Goal: Find specific page/section: Find specific page/section

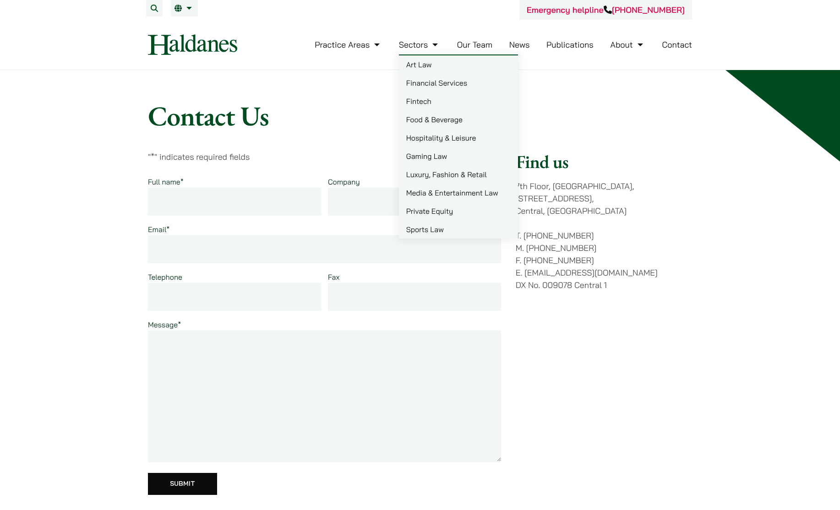
click at [476, 41] on link "Our Team" at bounding box center [474, 44] width 35 height 11
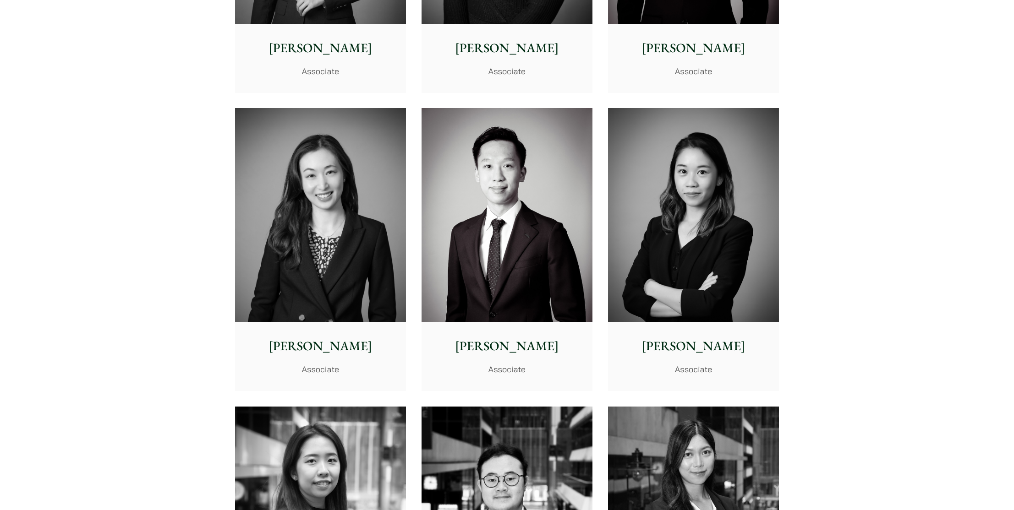
scroll to position [3056, 0]
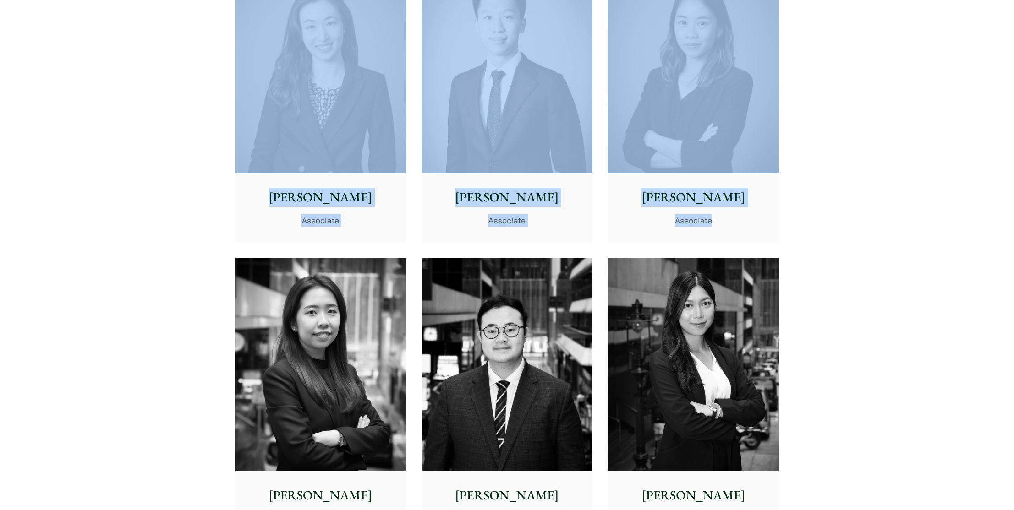
drag, startPoint x: 822, startPoint y: 245, endPoint x: 167, endPoint y: 127, distance: 665.8
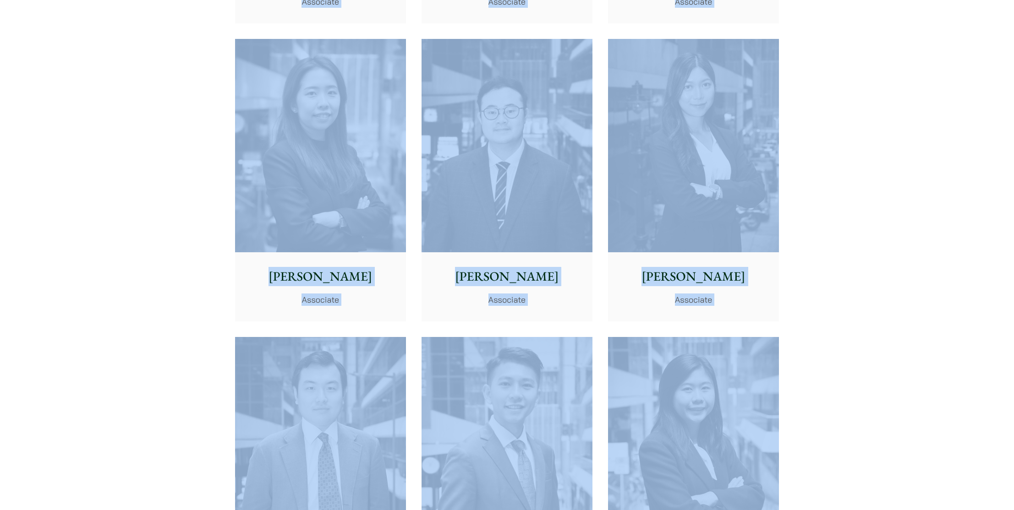
scroll to position [3683, 0]
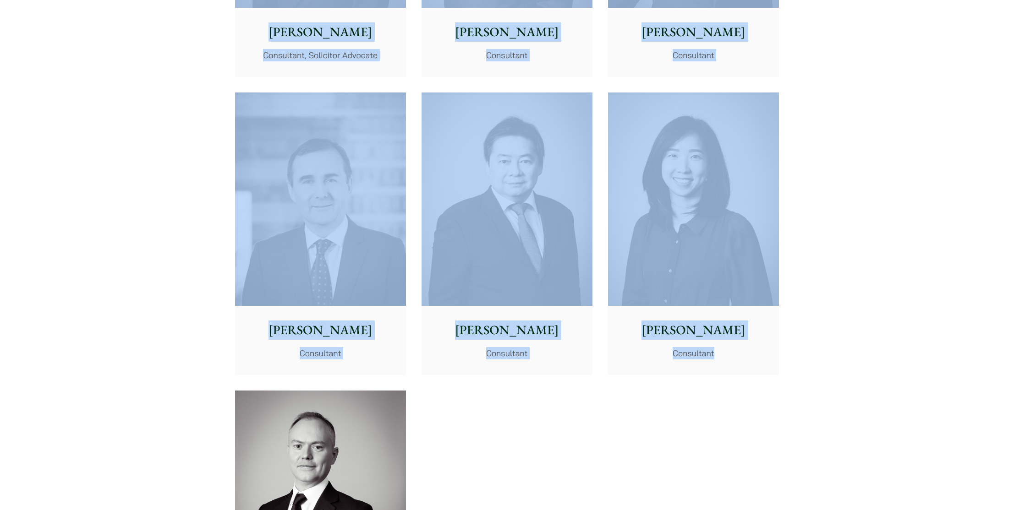
drag, startPoint x: 141, startPoint y: 126, endPoint x: 852, endPoint y: 401, distance: 763.0
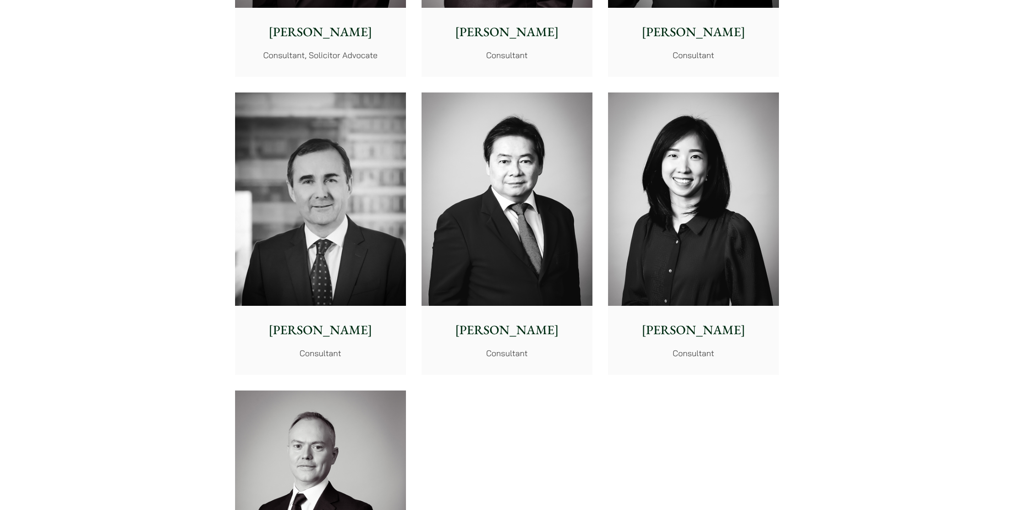
drag, startPoint x: 787, startPoint y: 465, endPoint x: 780, endPoint y: 452, distance: 14.4
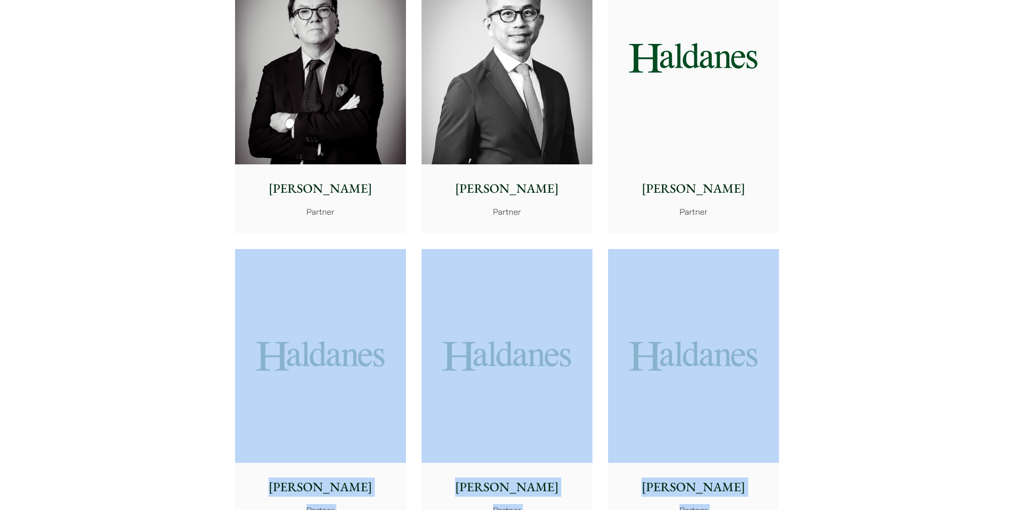
scroll to position [1076, 0]
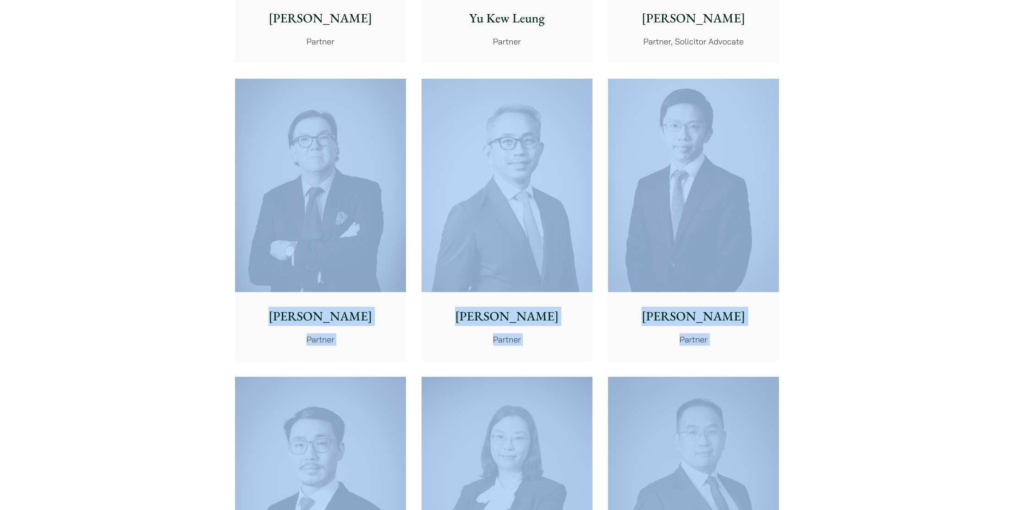
drag, startPoint x: 708, startPoint y: 403, endPoint x: 157, endPoint y: 188, distance: 592.1
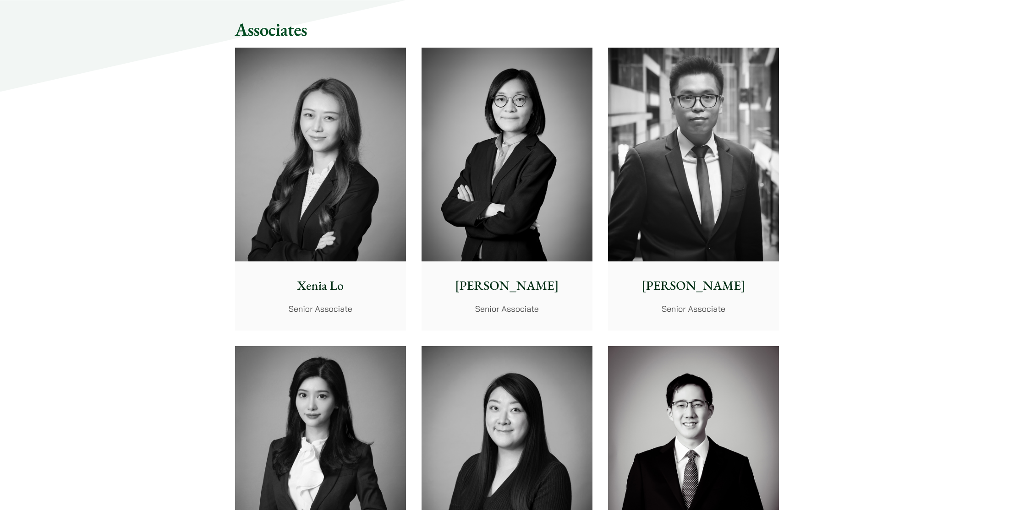
scroll to position [2702, 0]
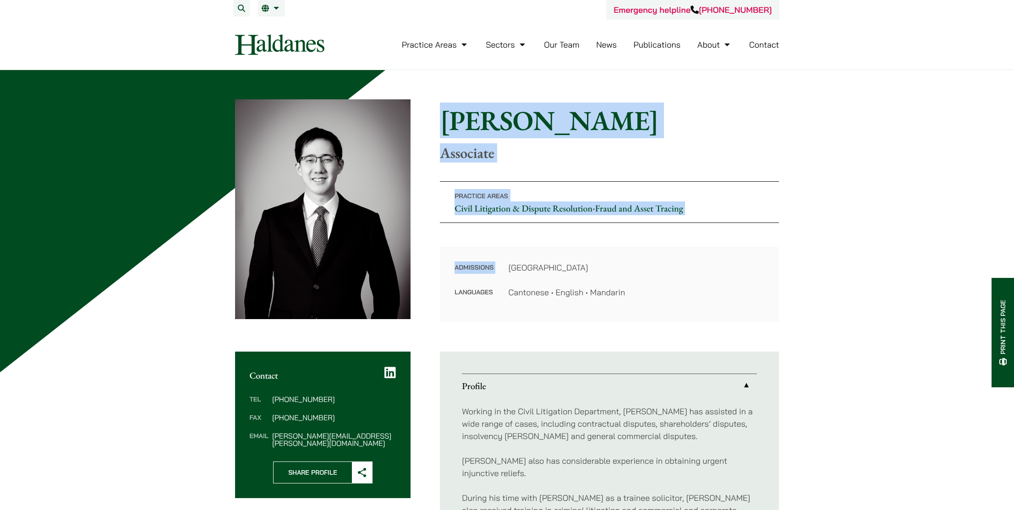
drag, startPoint x: 437, startPoint y: 125, endPoint x: 757, endPoint y: 242, distance: 340.7
click at [757, 242] on div "Home » Lawyers » Patrick Lui Patrick Lui Associate Practice Areas Civil Litigat…" at bounding box center [507, 210] width 544 height 223
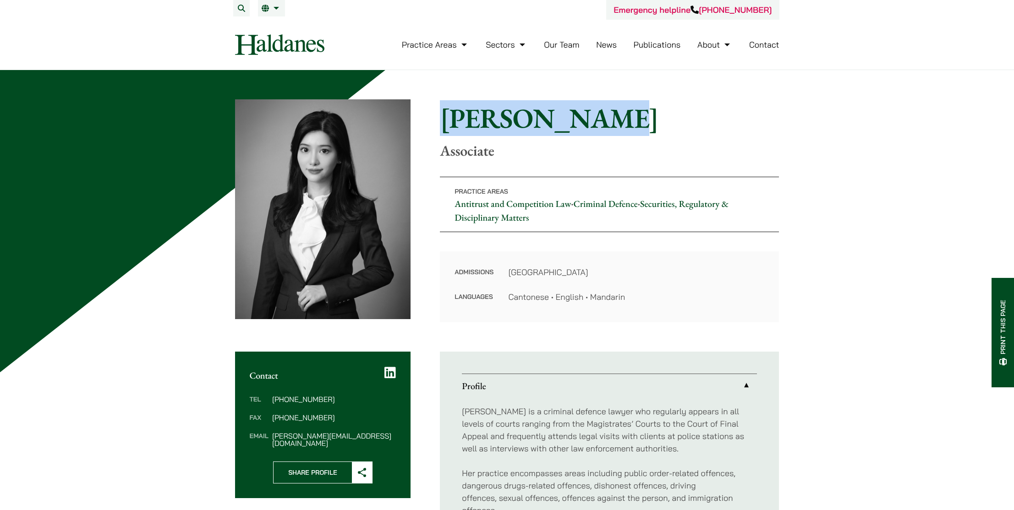
drag, startPoint x: 440, startPoint y: 123, endPoint x: 581, endPoint y: 128, distance: 140.3
click at [581, 128] on h1 "[PERSON_NAME]" at bounding box center [609, 118] width 339 height 33
